Goal: Information Seeking & Learning: Learn about a topic

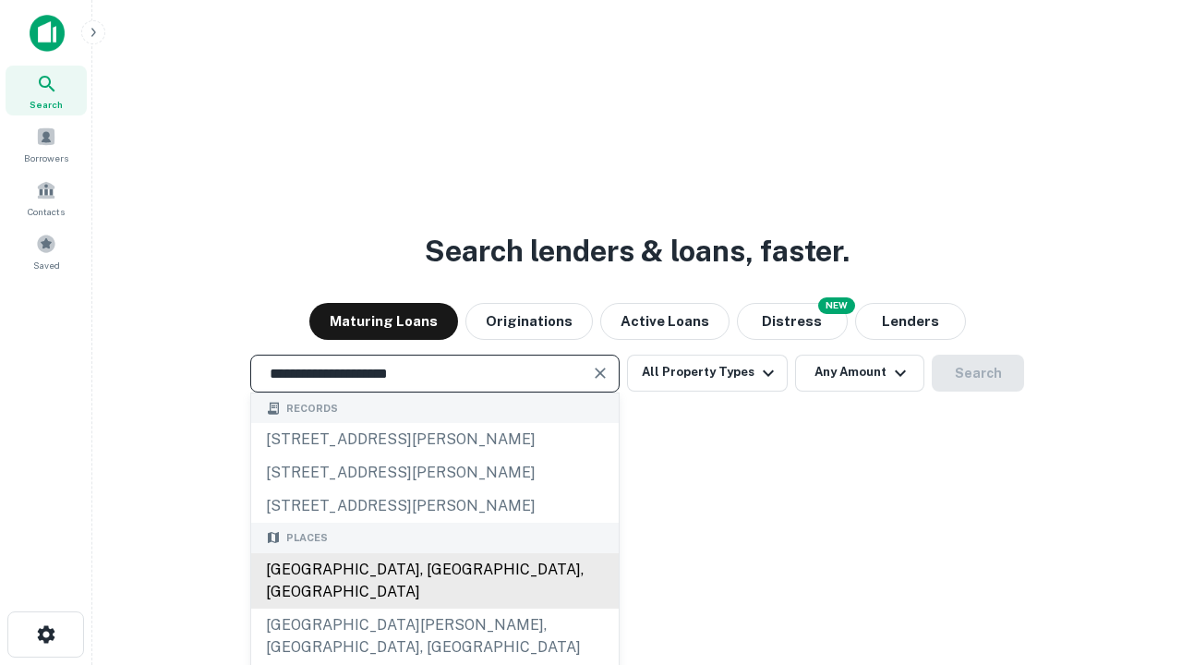
click at [434, 608] on div "[GEOGRAPHIC_DATA], [GEOGRAPHIC_DATA], [GEOGRAPHIC_DATA]" at bounding box center [434, 580] width 367 height 55
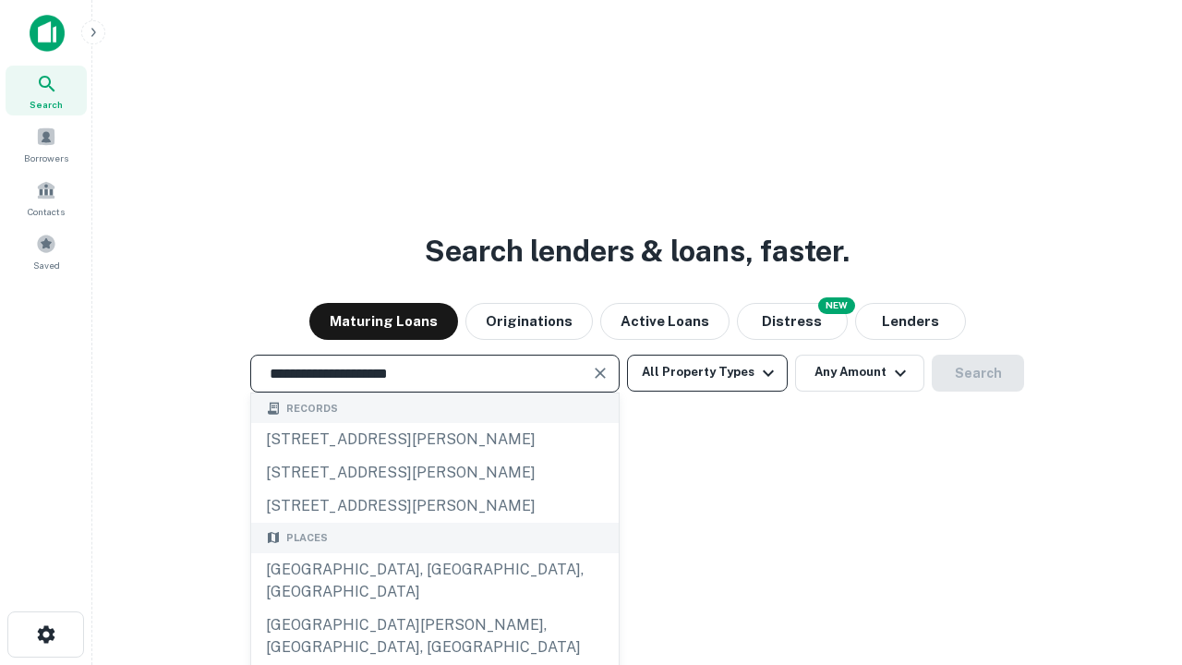
click at [707, 372] on button "All Property Types" at bounding box center [707, 373] width 161 height 37
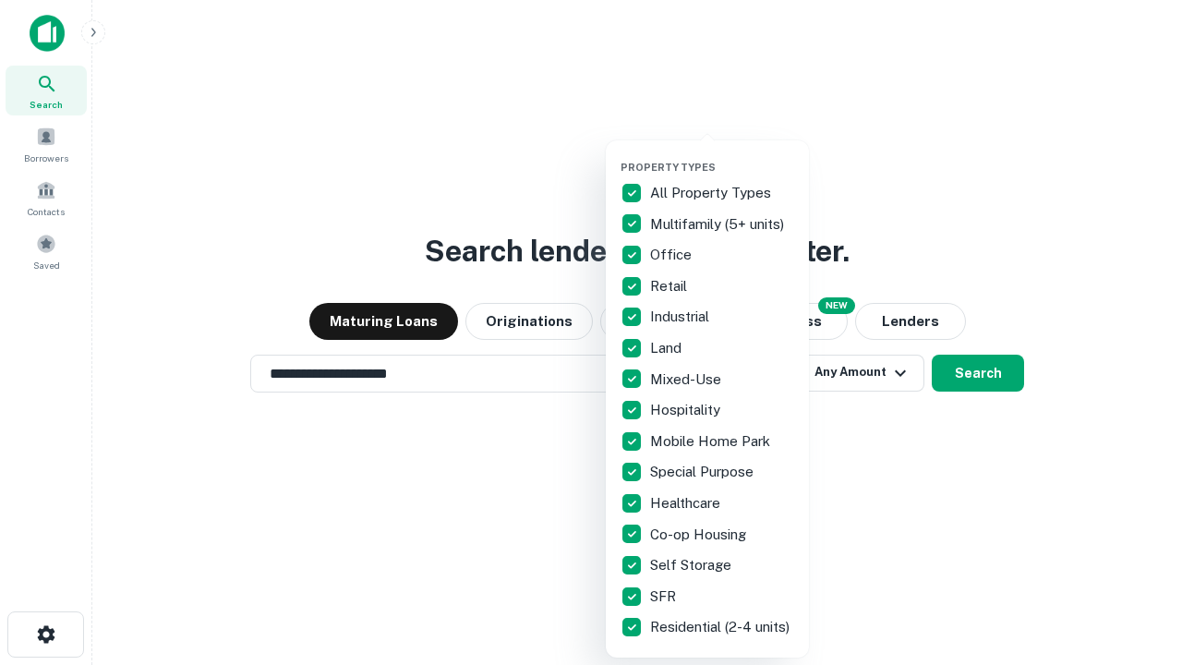
type input "**********"
click at [722, 155] on button "button" at bounding box center [721, 155] width 203 height 1
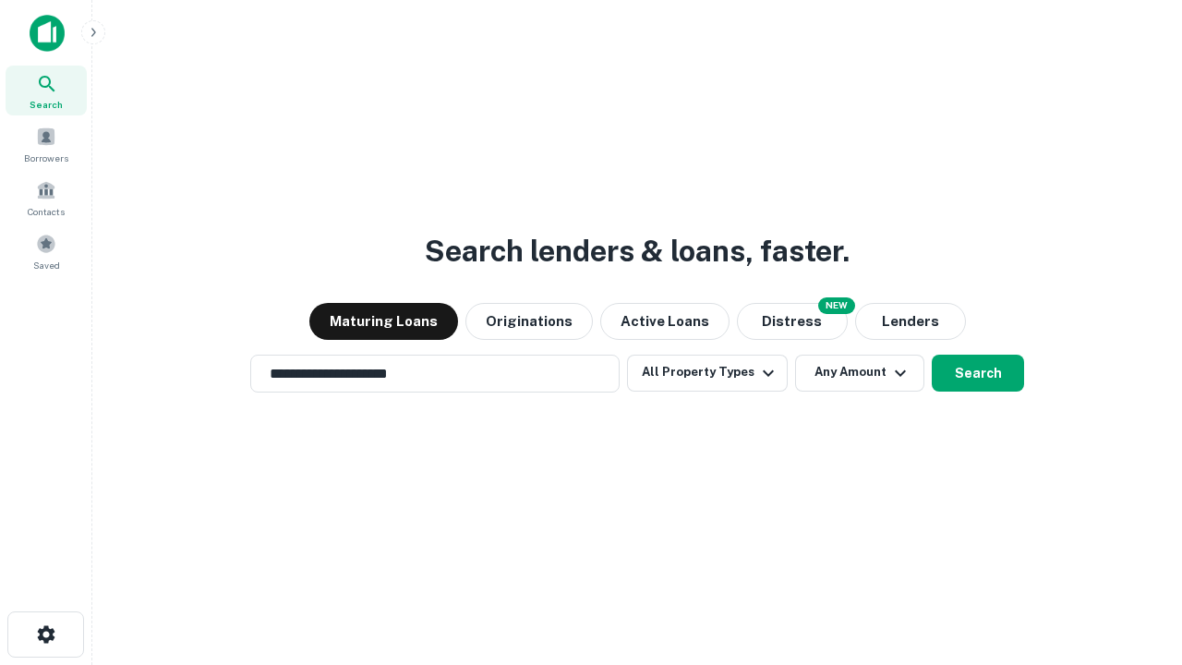
scroll to position [11, 223]
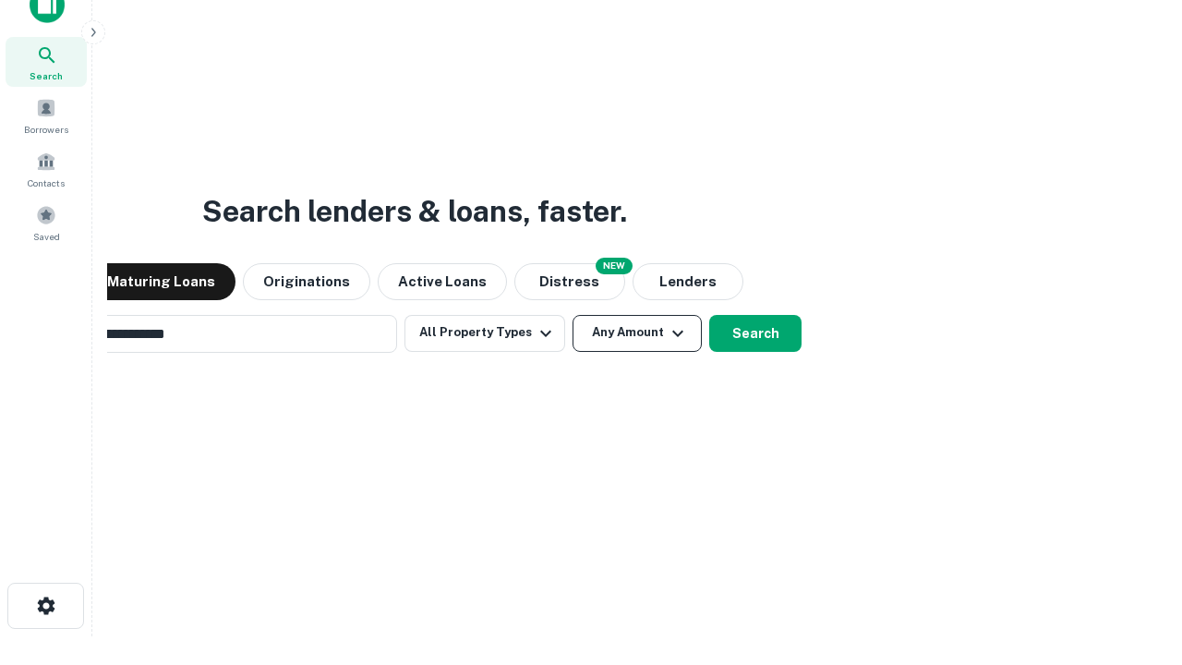
click at [572, 315] on button "Any Amount" at bounding box center [636, 333] width 129 height 37
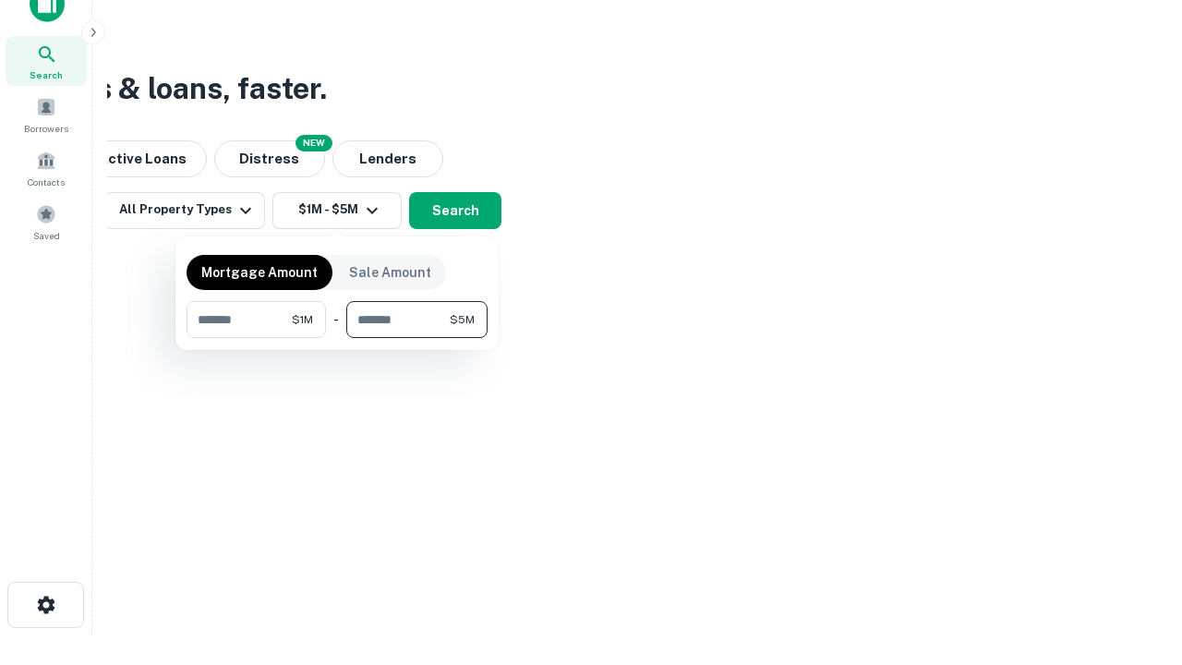
type input "*******"
click at [337, 338] on button "button" at bounding box center [337, 338] width 301 height 1
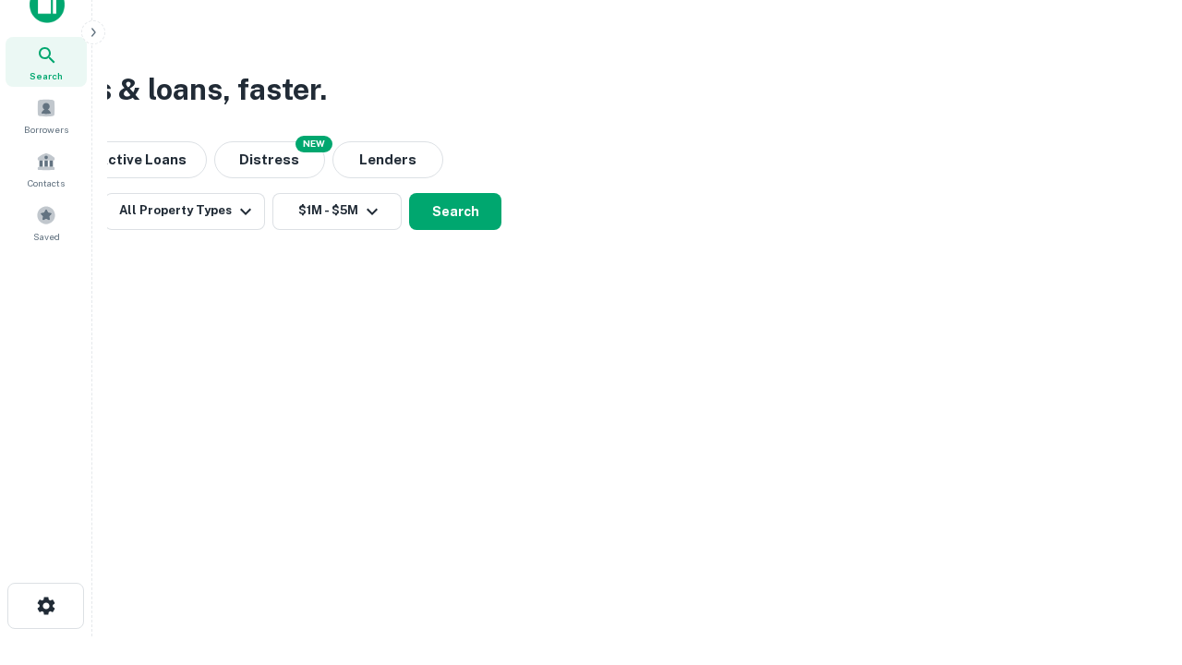
scroll to position [11, 341]
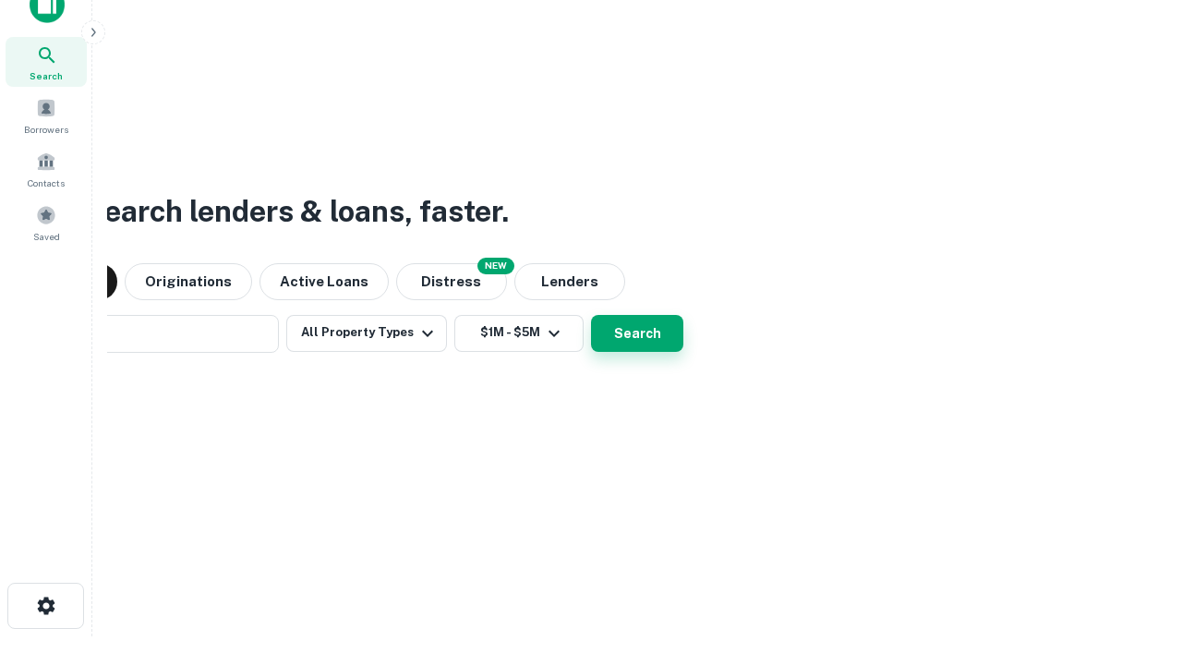
click at [591, 315] on button "Search" at bounding box center [637, 333] width 92 height 37
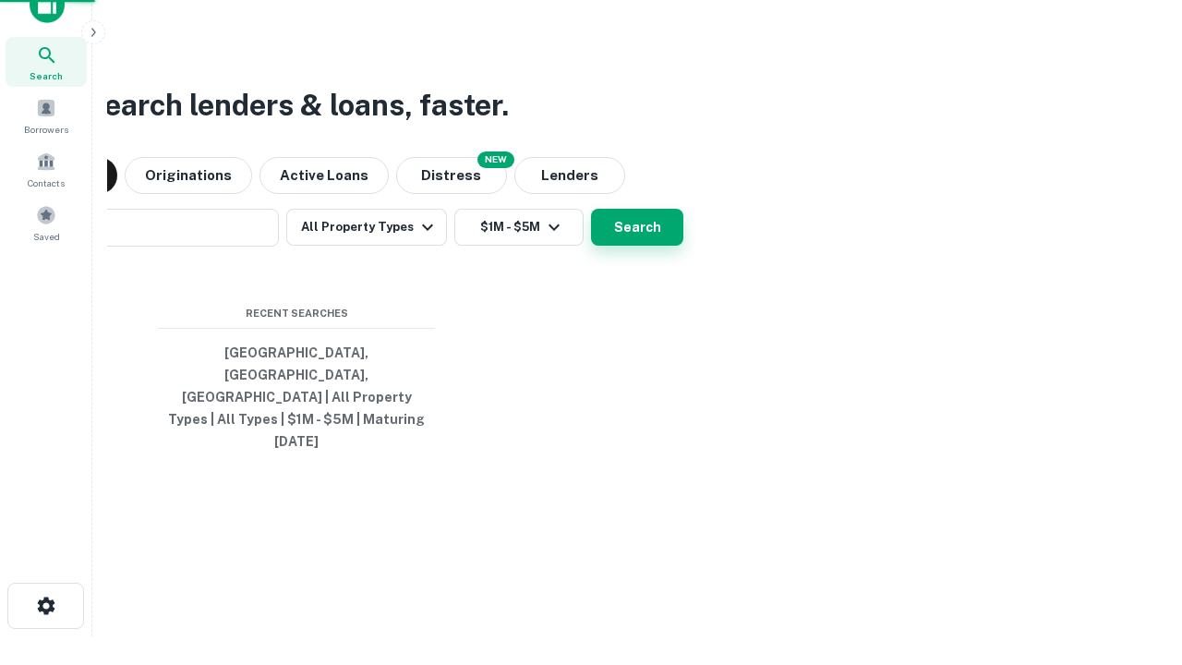
scroll to position [49, 523]
